Goal: Task Accomplishment & Management: Use online tool/utility

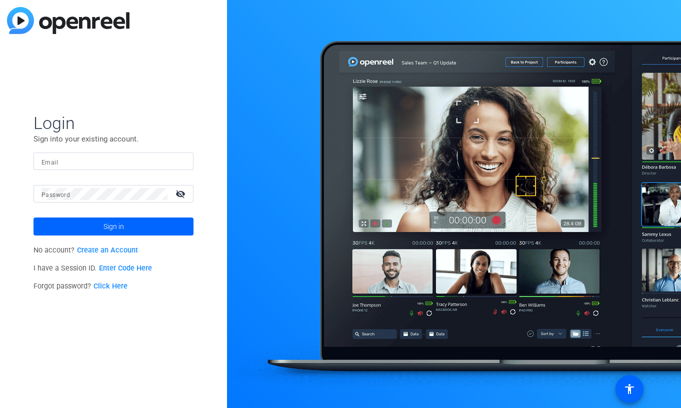
click at [99, 164] on input "Email" at bounding box center [114, 162] width 144 height 12
type input "[PERSON_NAME][EMAIL_ADDRESS][PERSON_NAME][DOMAIN_NAME]"
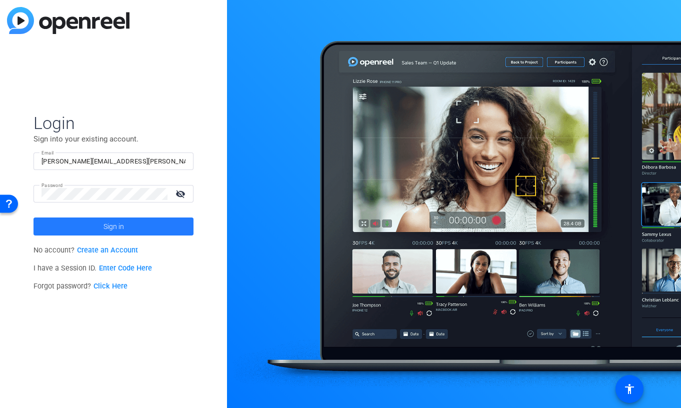
click at [124, 226] on span at bounding box center [114, 227] width 160 height 24
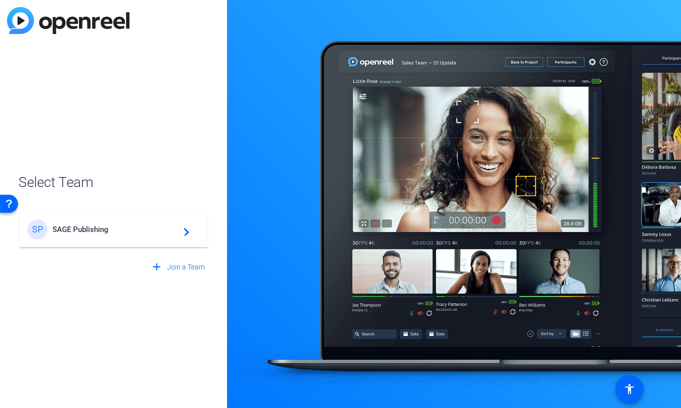
click at [80, 234] on div "SP SAGE Publishing navigate_next" at bounding box center [114, 230] width 172 height 20
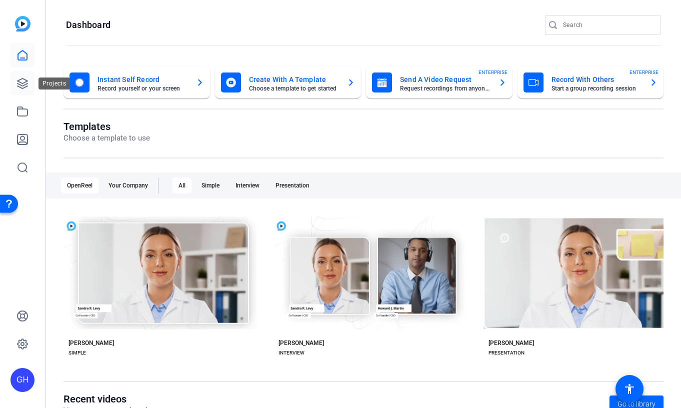
click at [26, 76] on link at bounding box center [23, 84] width 24 height 24
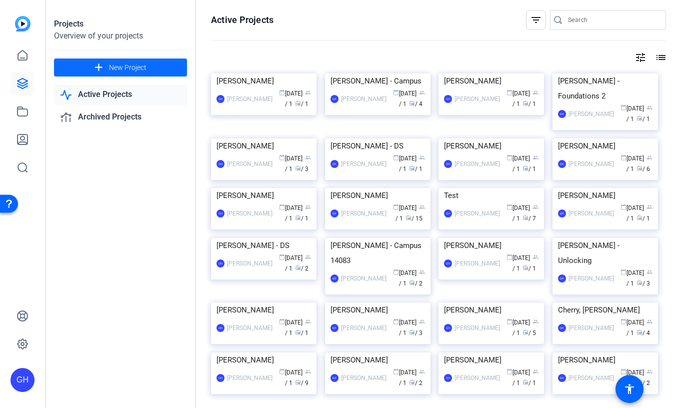
click at [154, 69] on span at bounding box center [120, 68] width 133 height 24
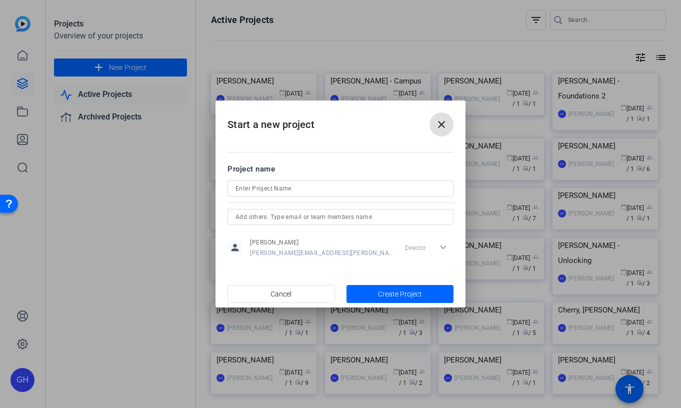
click at [276, 186] on input at bounding box center [341, 189] width 210 height 12
type input "[PERSON_NAME]"
click at [386, 293] on span "Create Project" at bounding box center [400, 294] width 44 height 11
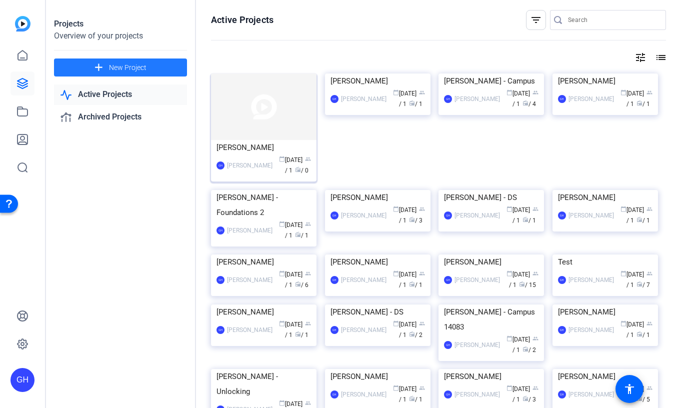
click at [261, 105] on img at bounding box center [264, 107] width 106 height 67
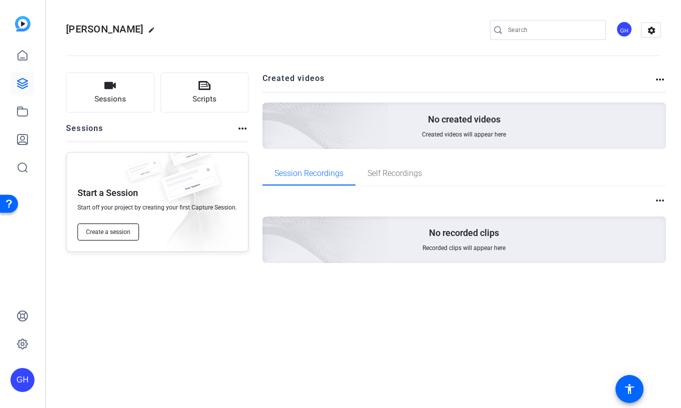
click at [116, 230] on span "Create a session" at bounding box center [108, 232] width 45 height 8
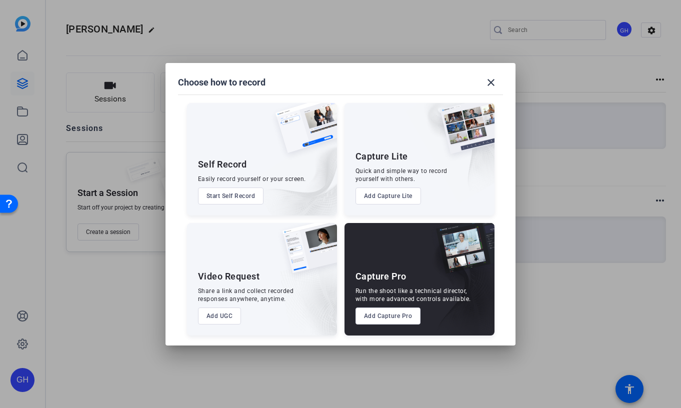
click at [381, 313] on button "Add Capture Pro" at bounding box center [389, 316] width 66 height 17
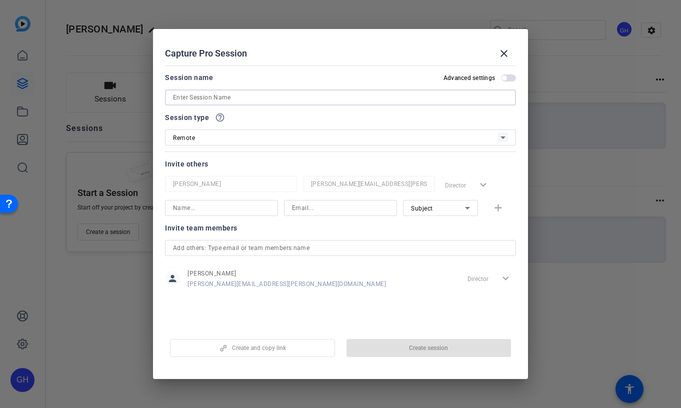
click at [248, 100] on input at bounding box center [340, 98] width 335 height 12
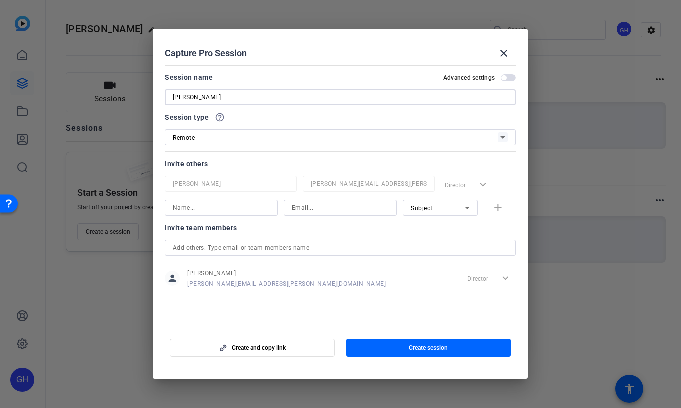
type input "[PERSON_NAME]"
click at [211, 207] on input at bounding box center [221, 208] width 97 height 12
type input "[PERSON_NAME]"
click at [325, 209] on input at bounding box center [340, 208] width 97 height 12
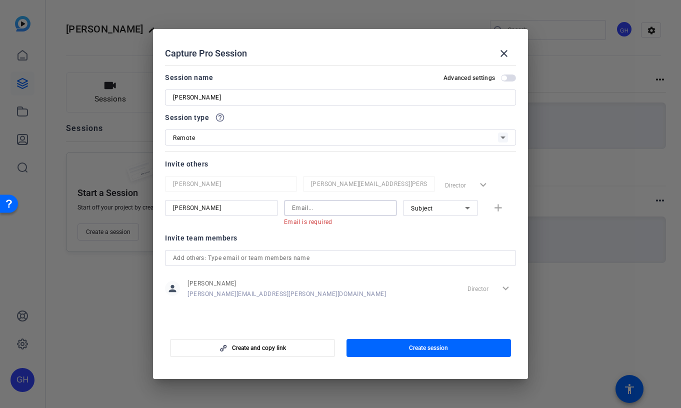
paste input "[EMAIL_ADDRESS][DOMAIN_NAME]"
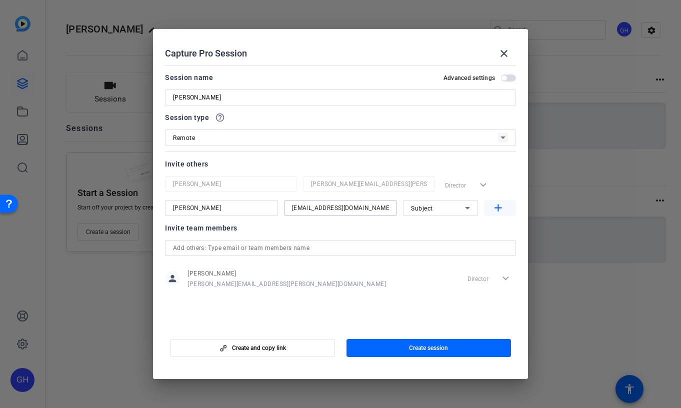
type input "[EMAIL_ADDRESS][DOMAIN_NAME]"
click at [497, 204] on mat-icon "add" at bounding box center [498, 208] width 13 height 13
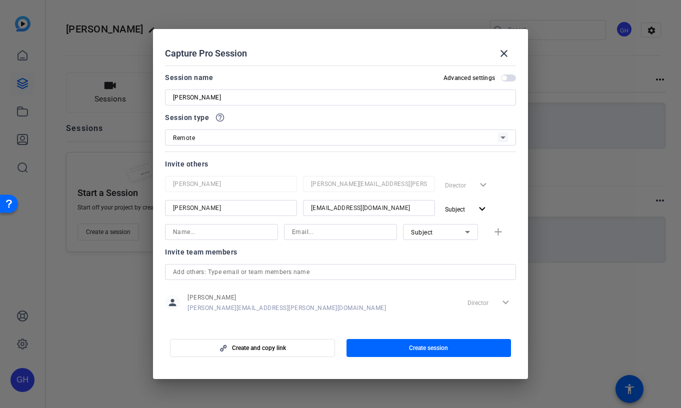
click at [450, 238] on div "Subject" at bounding box center [438, 232] width 54 height 13
click at [444, 251] on span "Collaborator" at bounding box center [429, 252] width 37 height 12
click at [241, 231] on input at bounding box center [221, 232] width 97 height 12
type input "[PERSON_NAME]"
click at [317, 233] on input at bounding box center [340, 232] width 97 height 12
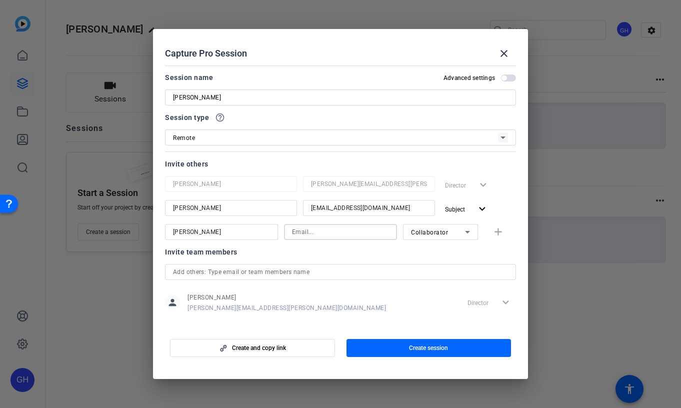
paste input "Sophia.Hapin@sagepub.com"
type input "Sophia.Hapin@sagepub.com"
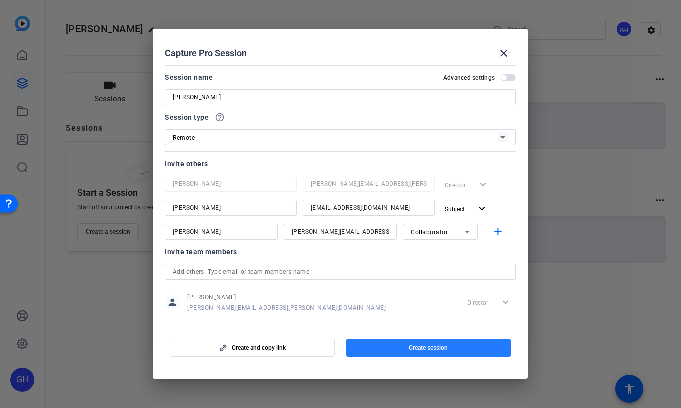
click at [428, 348] on span "Create session" at bounding box center [428, 348] width 39 height 8
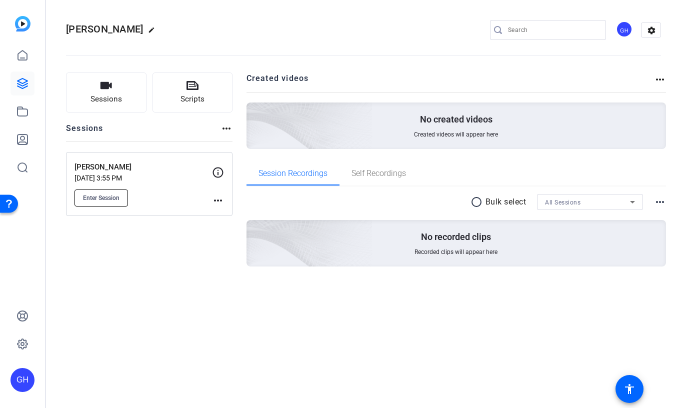
click at [107, 200] on span "Enter Session" at bounding box center [101, 198] width 37 height 8
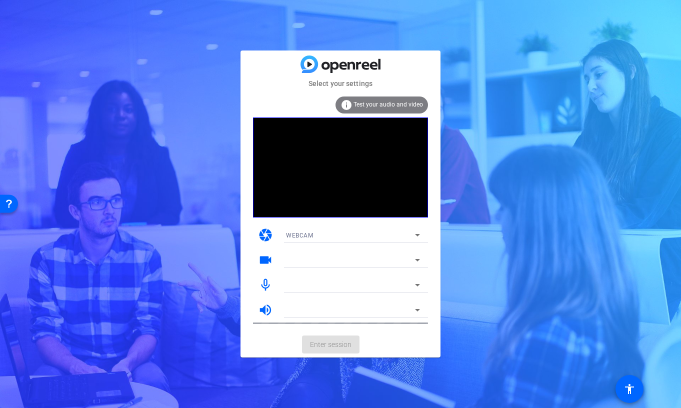
click at [317, 260] on div at bounding box center [350, 260] width 129 height 12
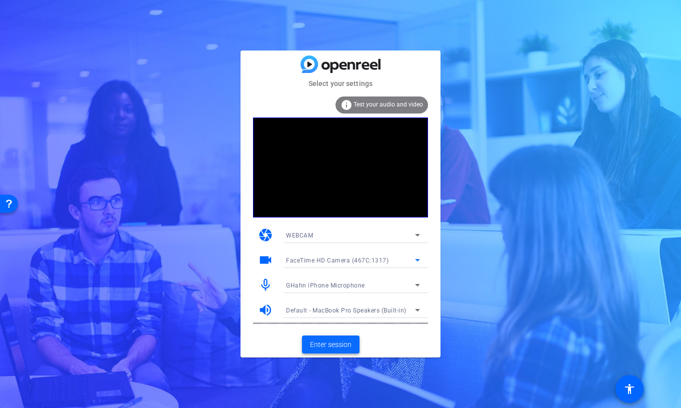
click at [332, 345] on span "Enter session" at bounding box center [331, 345] width 42 height 11
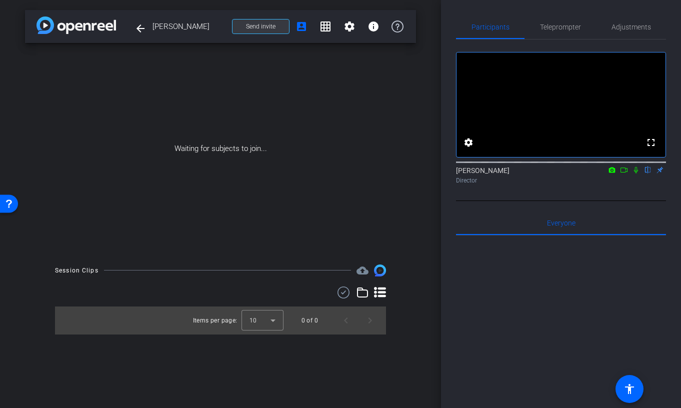
click at [259, 31] on span at bounding box center [261, 27] width 57 height 24
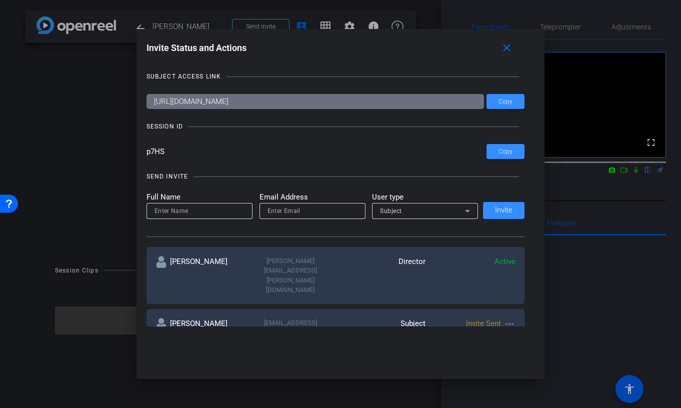
click at [212, 217] on div at bounding box center [200, 211] width 90 height 16
type input "[PERSON_NAME]"
click at [289, 215] on input "email" at bounding box center [313, 211] width 90 height 12
click at [346, 211] on input "[EMAIL_ADDRESS][DOMAIN_NAME]" at bounding box center [313, 211] width 90 height 12
click at [338, 210] on input "[EMAIL_ADDRESS][DOMAIN_NAME]" at bounding box center [313, 211] width 90 height 12
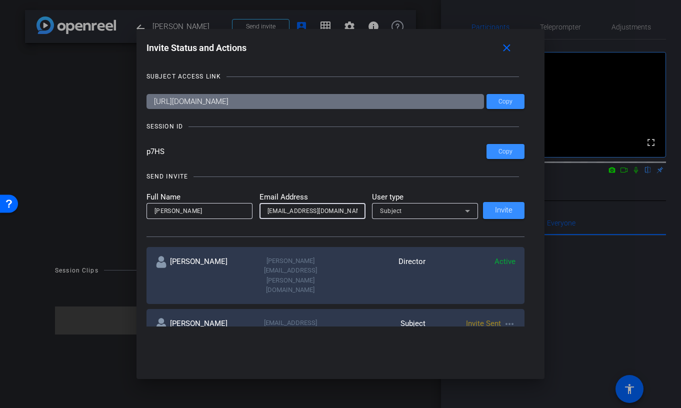
type input "[EMAIL_ADDRESS][DOMAIN_NAME]"
click at [435, 208] on div "Subject" at bounding box center [422, 211] width 85 height 13
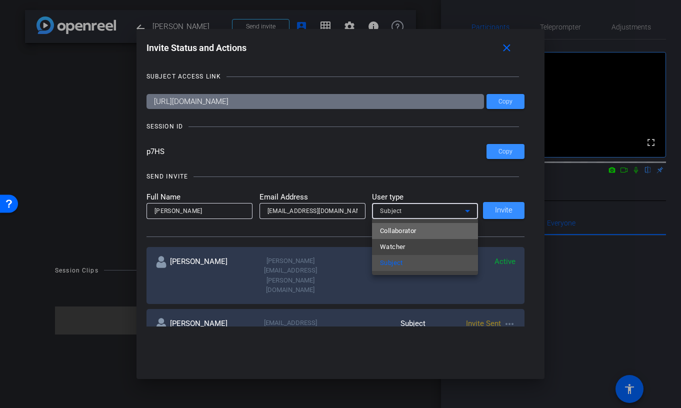
click at [426, 228] on mat-option "Collaborator" at bounding box center [425, 231] width 106 height 16
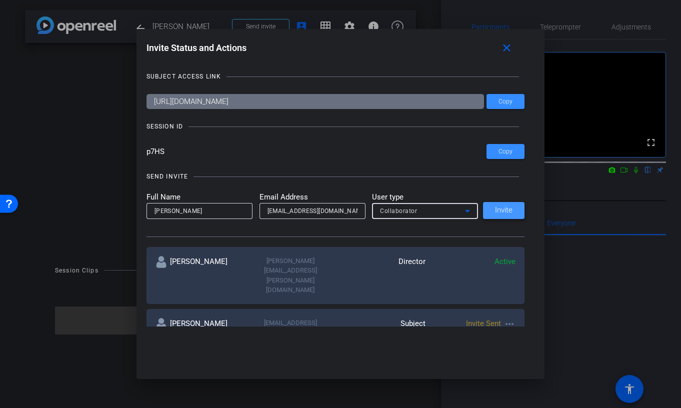
click at [499, 211] on span "Invite" at bounding box center [504, 211] width 18 height 8
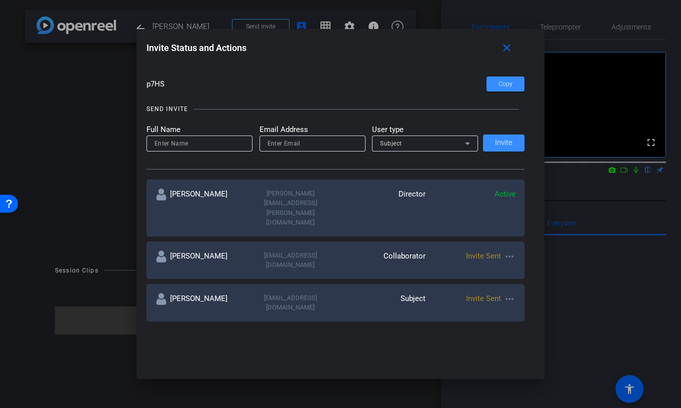
scroll to position [75, 0]
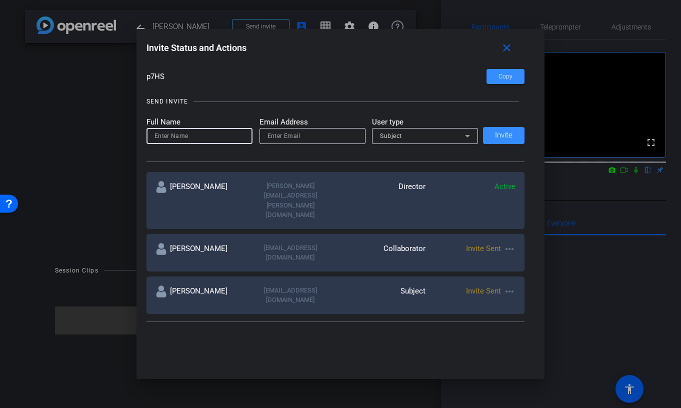
click at [214, 137] on input at bounding box center [200, 136] width 90 height 12
type input "[PERSON_NAME]"
click at [305, 139] on input "email" at bounding box center [313, 136] width 90 height 12
type input "[PERSON_NAME][EMAIL_ADDRESS][DOMAIN_NAME]"
click at [411, 137] on div "Subject" at bounding box center [422, 136] width 85 height 13
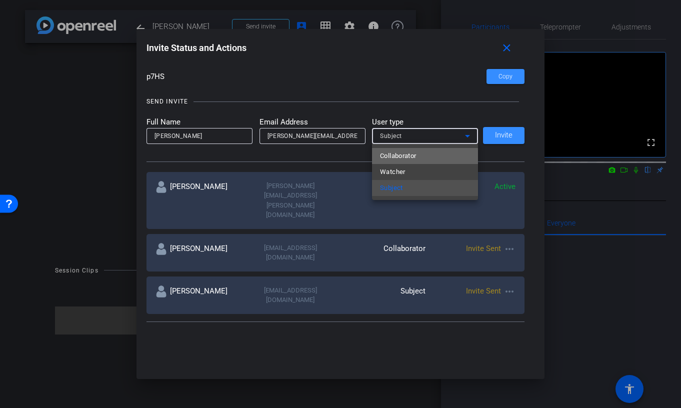
click at [411, 157] on span "Collaborator" at bounding box center [398, 156] width 37 height 12
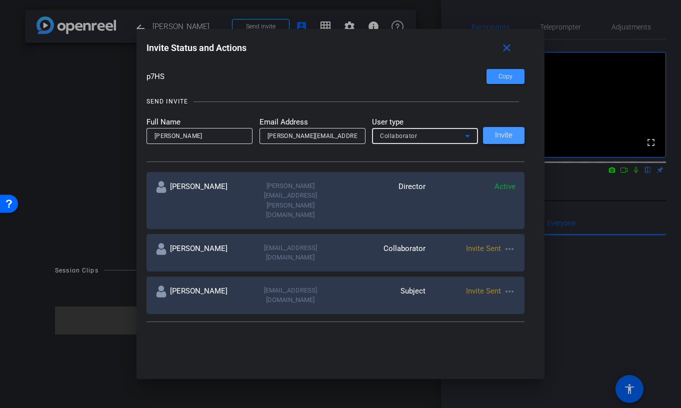
click at [494, 140] on span at bounding box center [504, 136] width 42 height 24
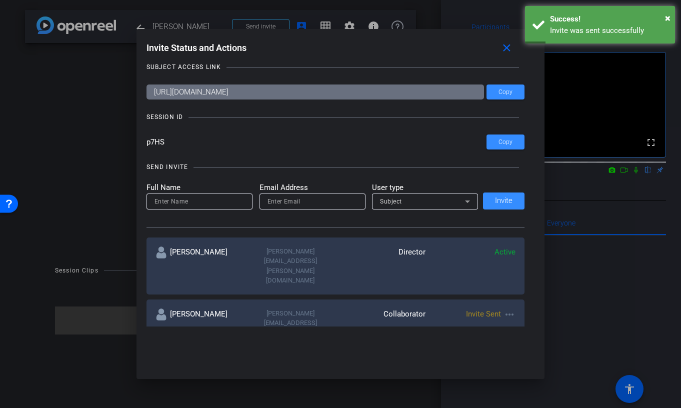
scroll to position [0, 0]
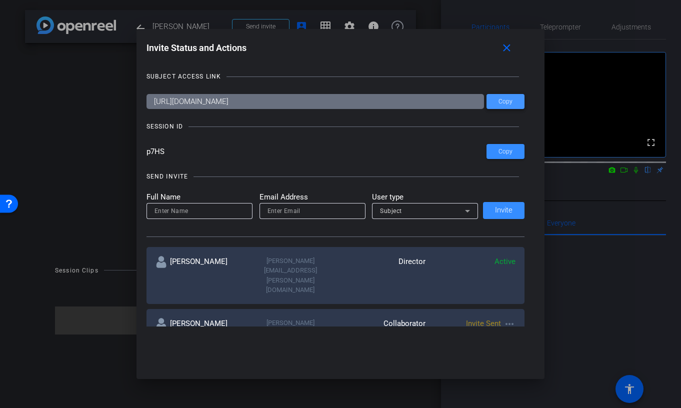
click at [511, 101] on span "Copy" at bounding box center [506, 102] width 14 height 8
click at [505, 152] on span "Copy" at bounding box center [506, 152] width 14 height 8
